Goal: Transaction & Acquisition: Register for event/course

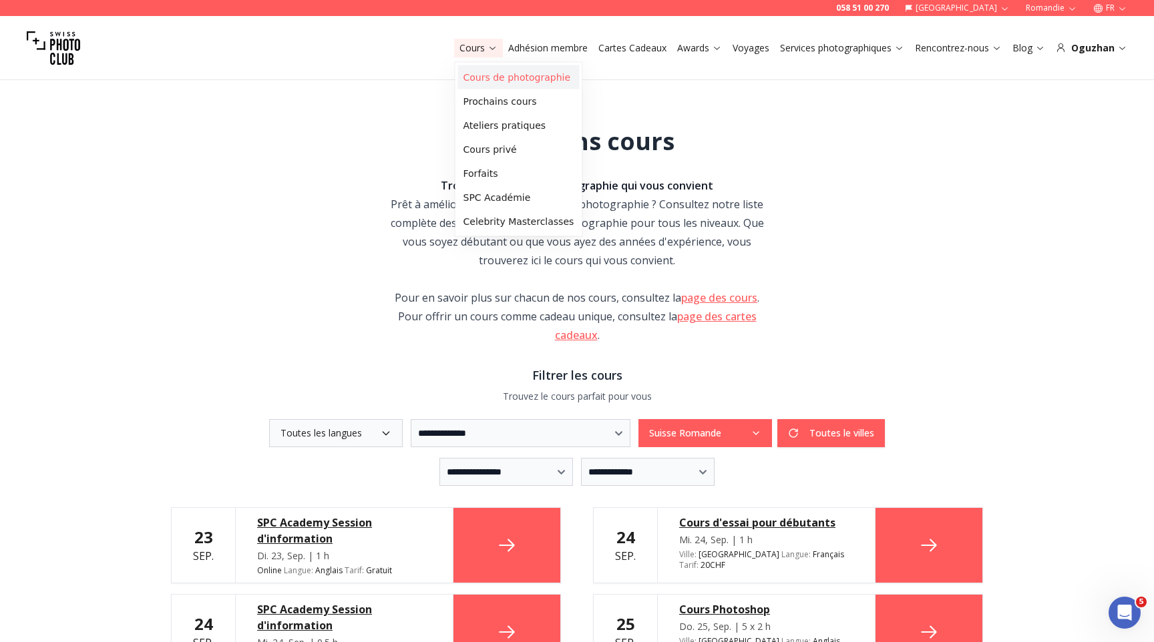
click at [479, 70] on link "Cours de photographie" at bounding box center [519, 77] width 122 height 24
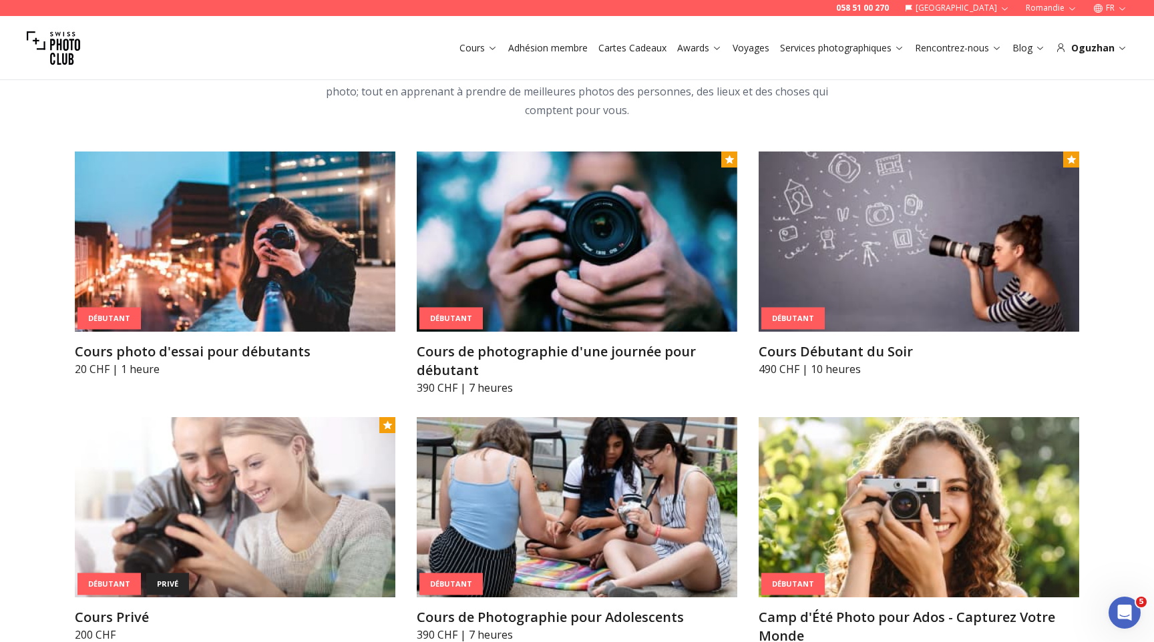
scroll to position [662, 0]
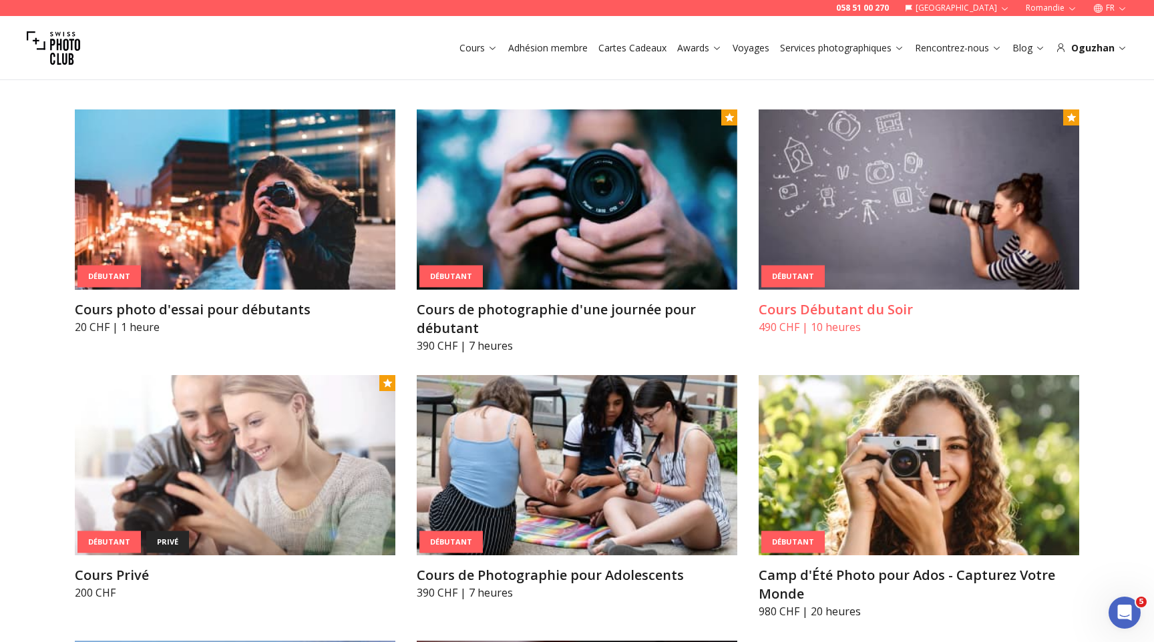
click at [817, 224] on img at bounding box center [918, 199] width 320 height 180
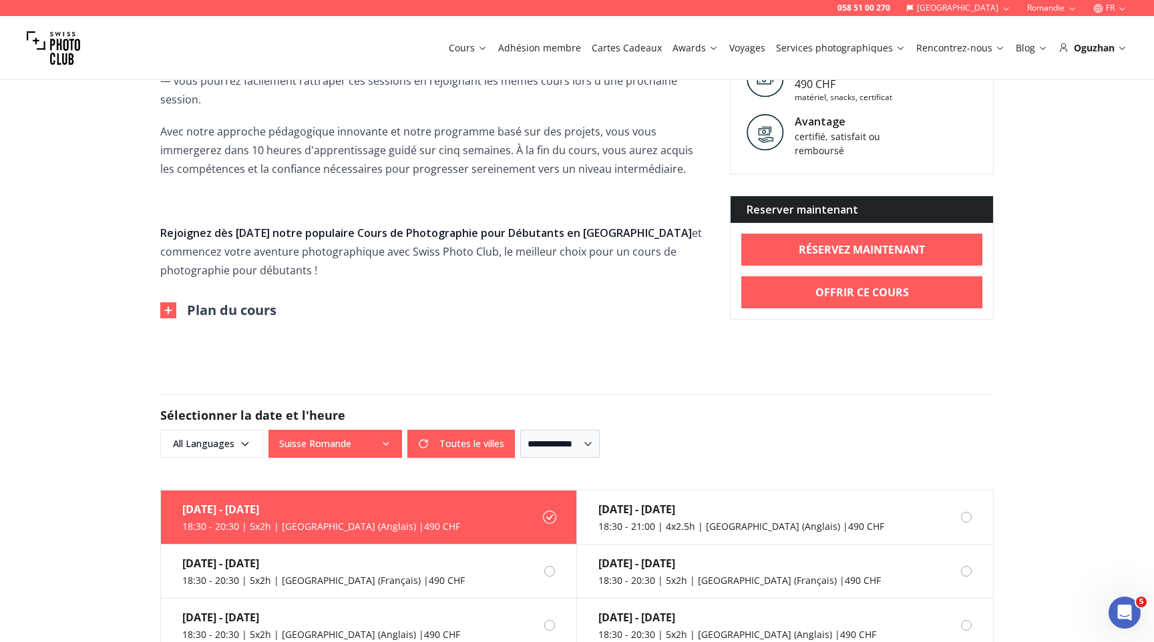
scroll to position [891, 0]
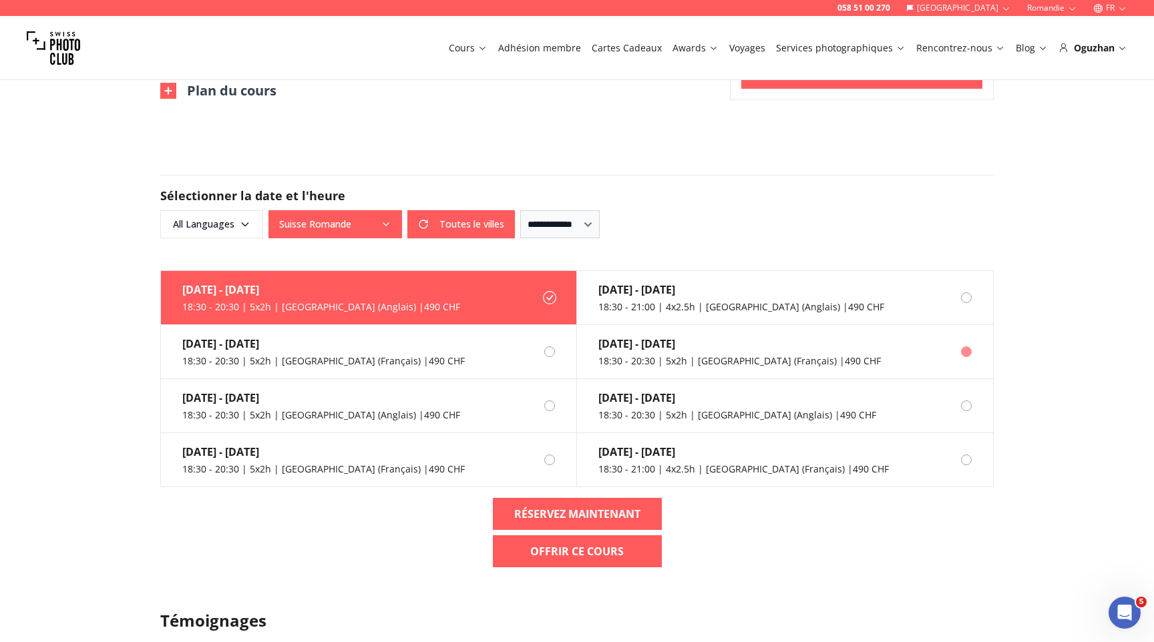
click at [734, 354] on div "18:30 - 20:30 | 5x2h | [GEOGRAPHIC_DATA] (Français) | 490 CHF" at bounding box center [739, 360] width 282 height 13
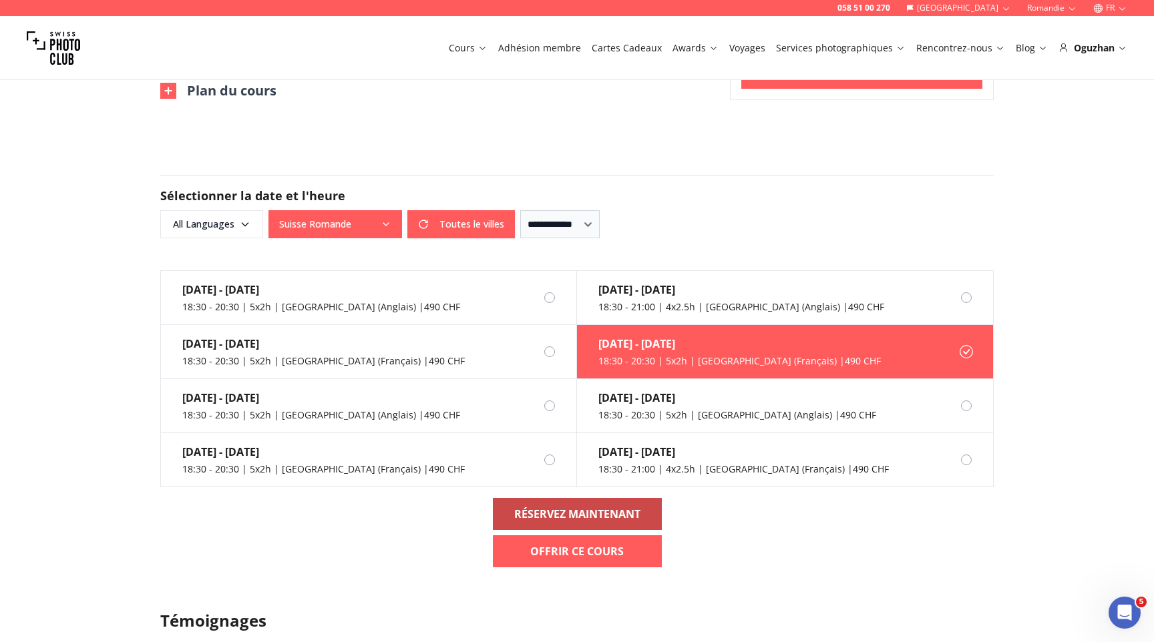
click at [566, 506] on b "RÉSERVEZ MAINTENANT" at bounding box center [577, 514] width 126 height 16
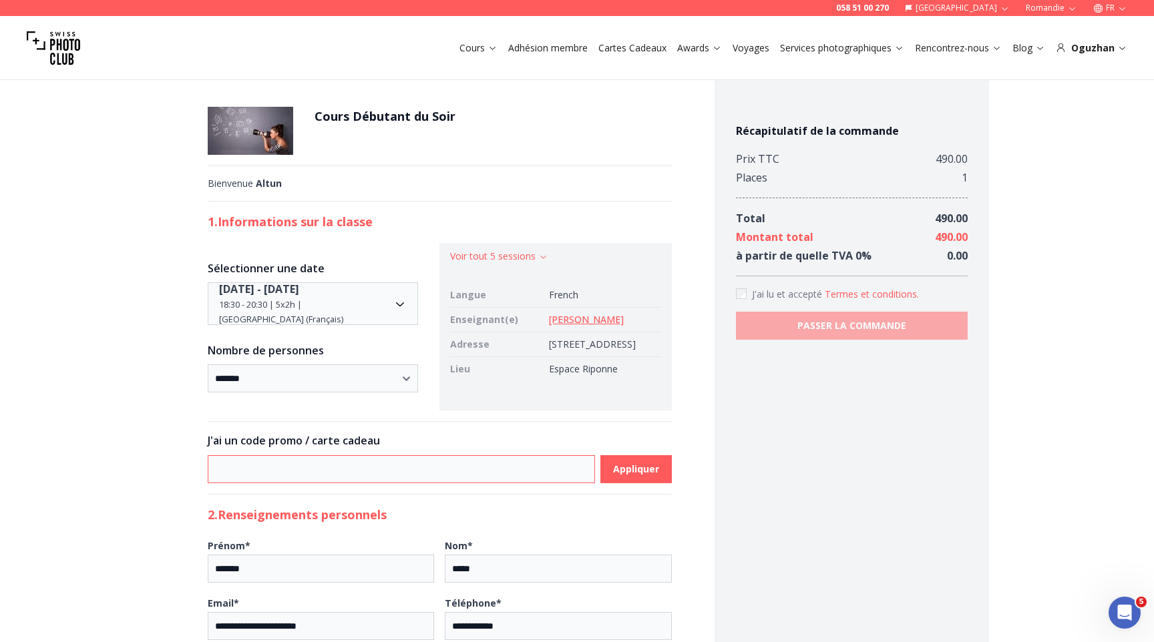
click at [373, 473] on input at bounding box center [401, 469] width 387 height 28
